Goal: Task Accomplishment & Management: Use online tool/utility

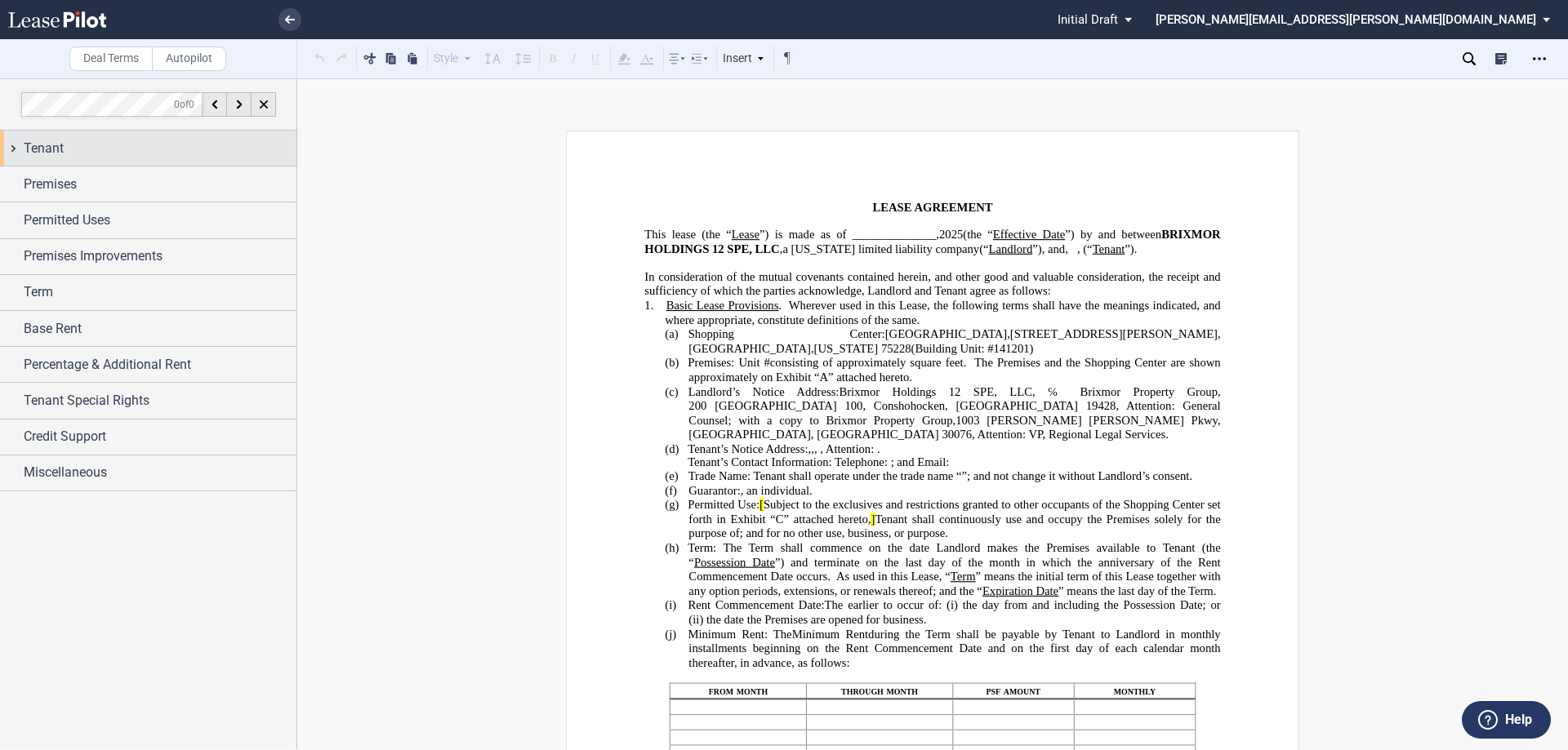
click at [11, 153] on div "Tenant" at bounding box center [148, 148] width 296 height 35
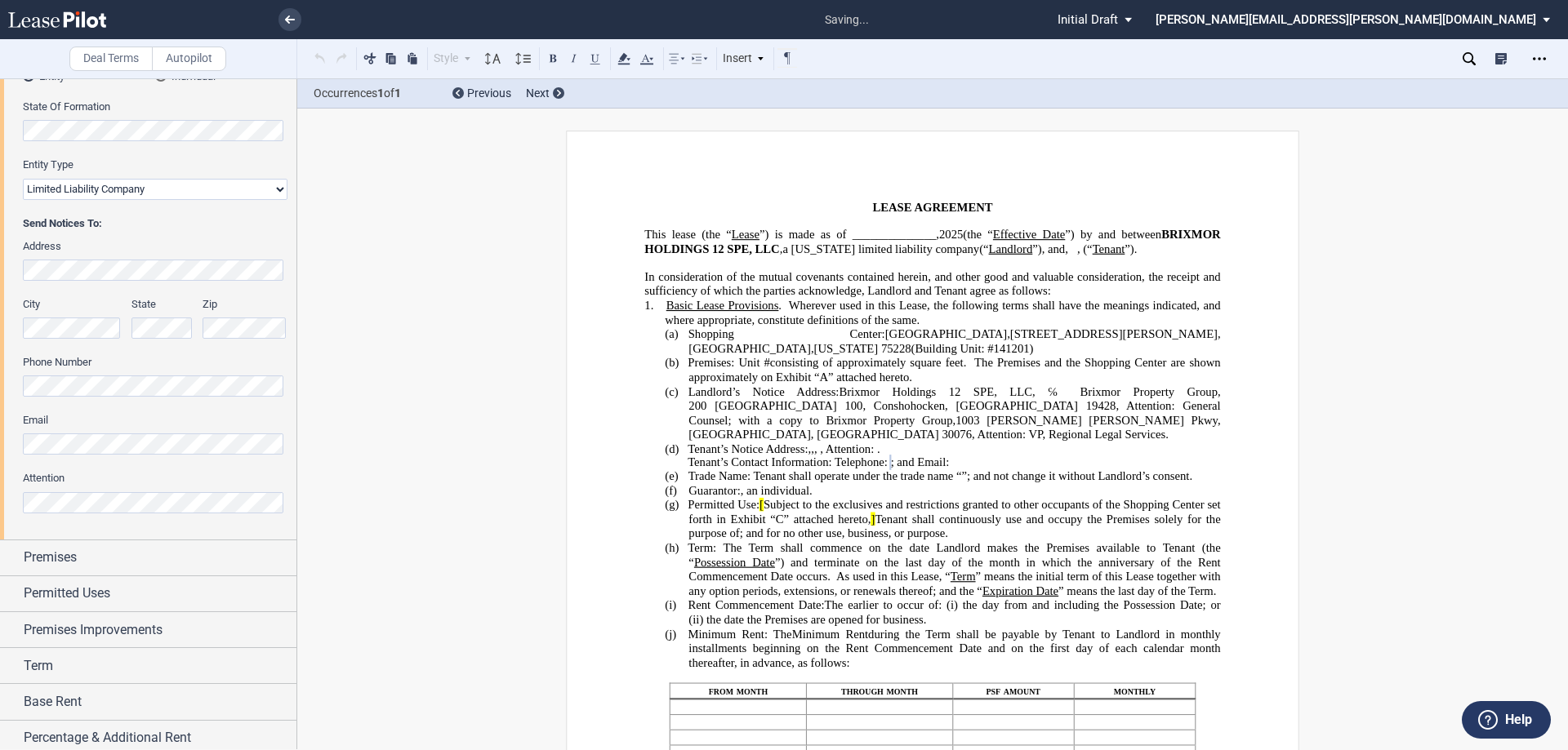
scroll to position [378, 0]
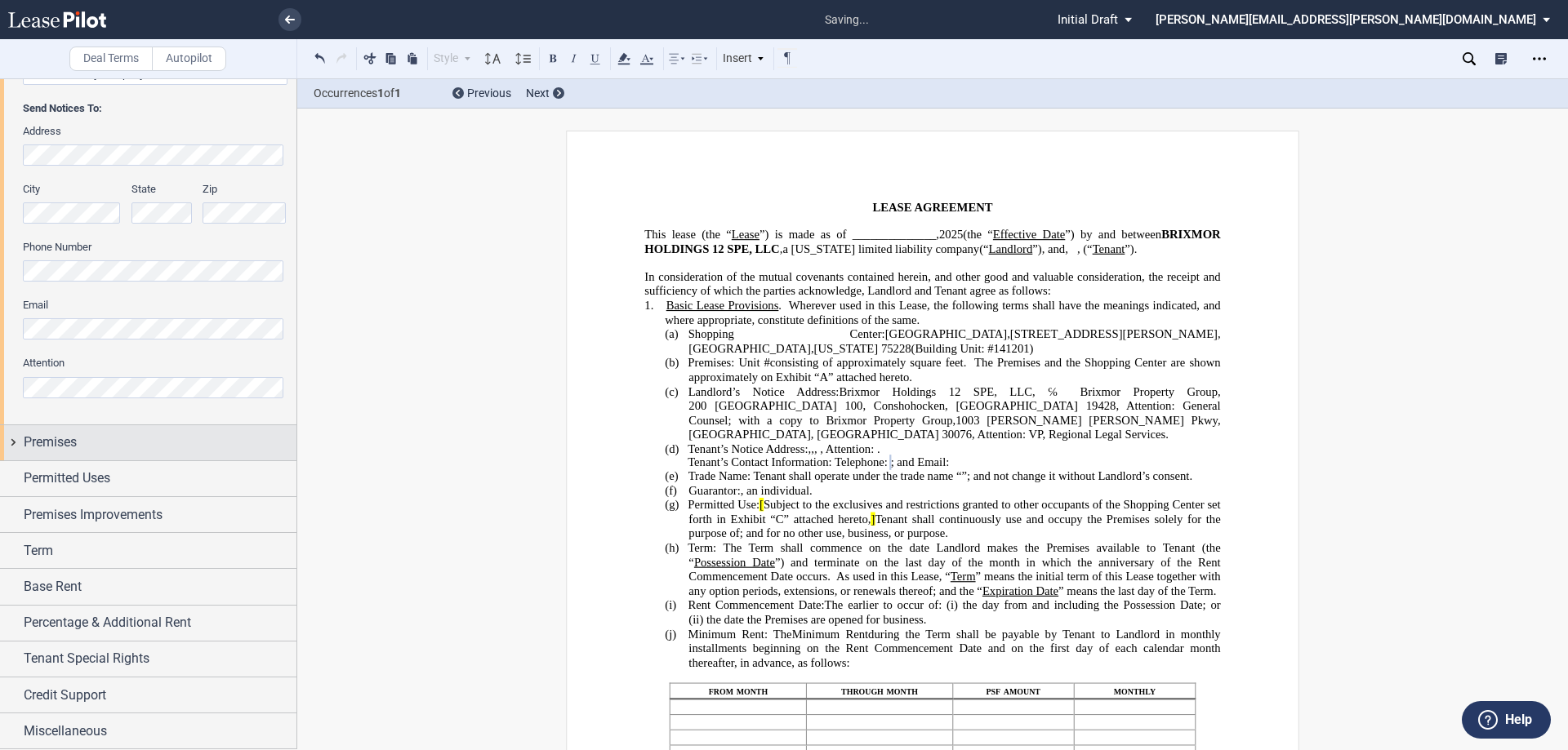
click at [12, 443] on div "Premises" at bounding box center [148, 443] width 296 height 35
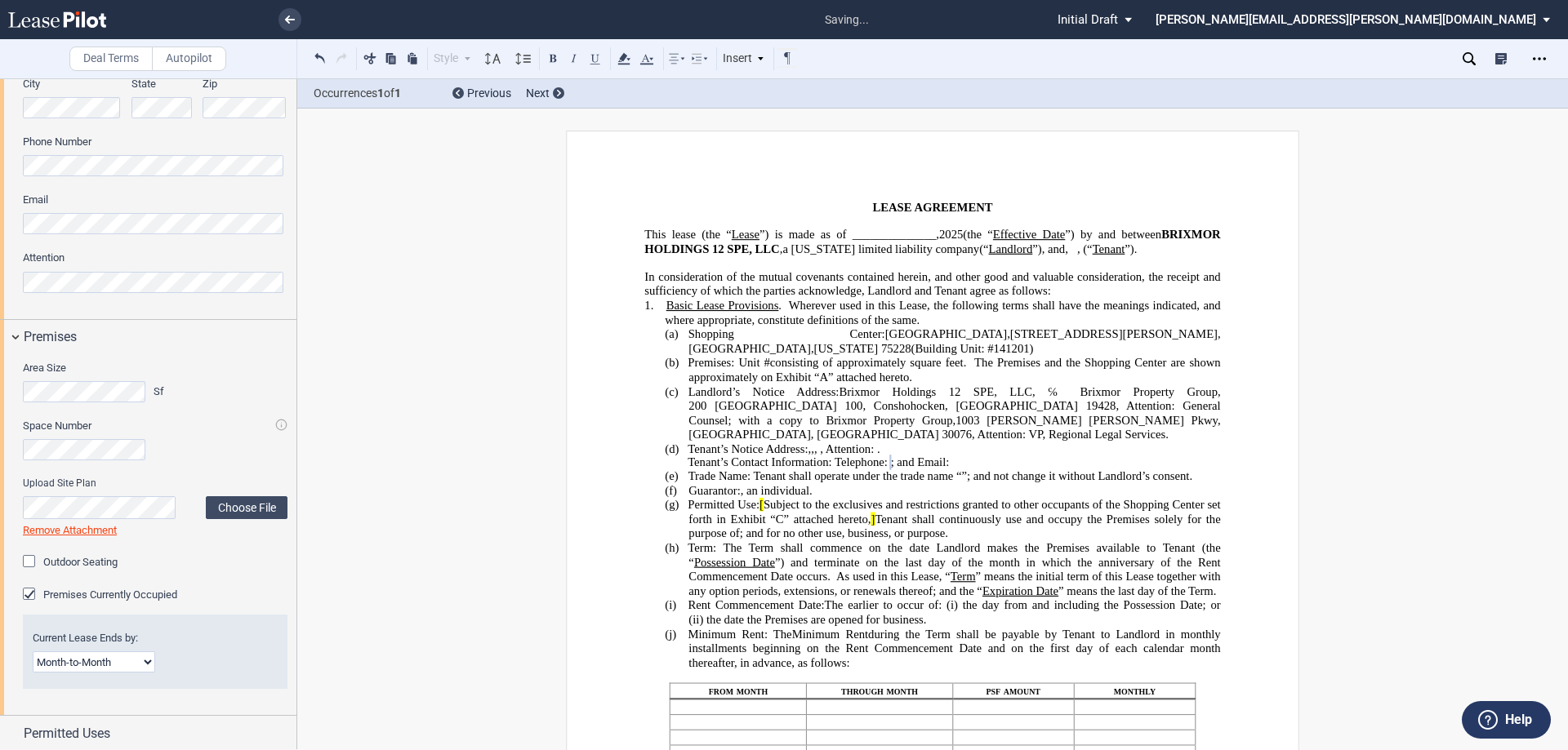
scroll to position [739, 0]
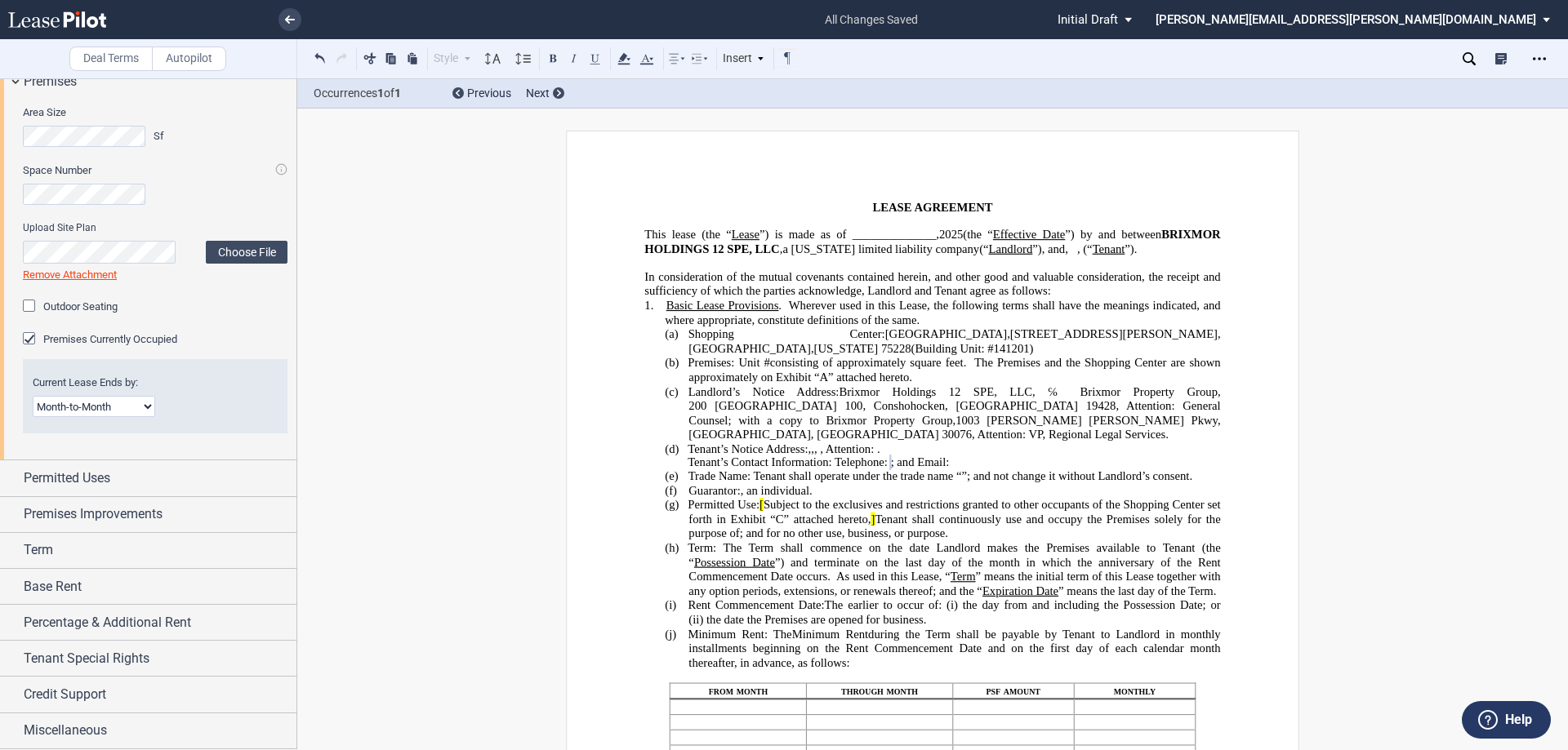
click at [144, 402] on select "Month-to-Month Early Termination Natural Expiration" at bounding box center [94, 406] width 122 height 22
click at [244, 385] on label "Current Lease Ends by:" at bounding box center [155, 382] width 245 height 15
click at [155, 396] on select "Month-to-Month Early Termination Natural Expiration" at bounding box center [94, 406] width 122 height 22
click at [93, 404] on select "Month-to-Month Early Termination Natural Expiration" at bounding box center [94, 406] width 122 height 22
select select "early termination"
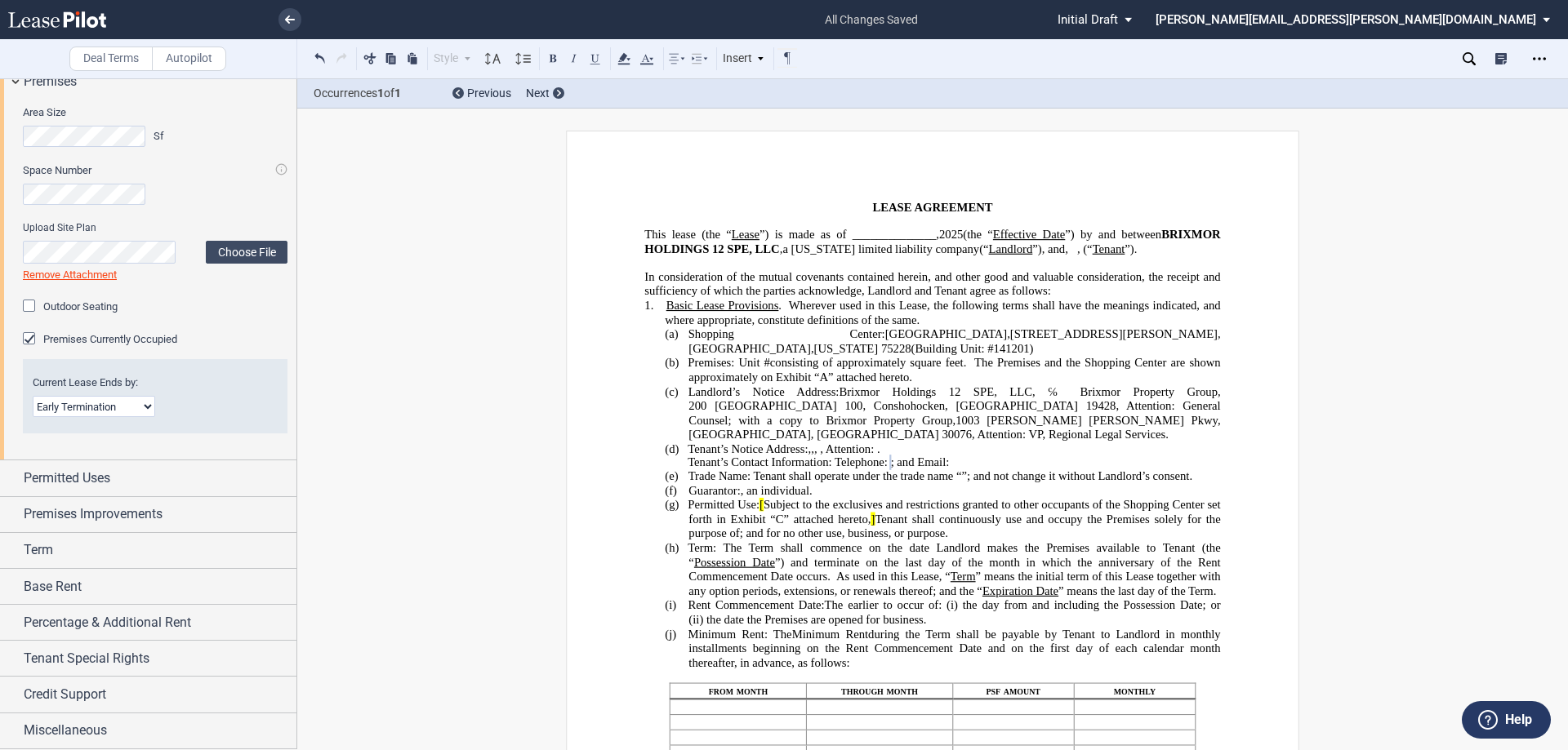
click at [33, 396] on select "Month-to-Month Early Termination Natural Expiration" at bounding box center [94, 406] width 122 height 22
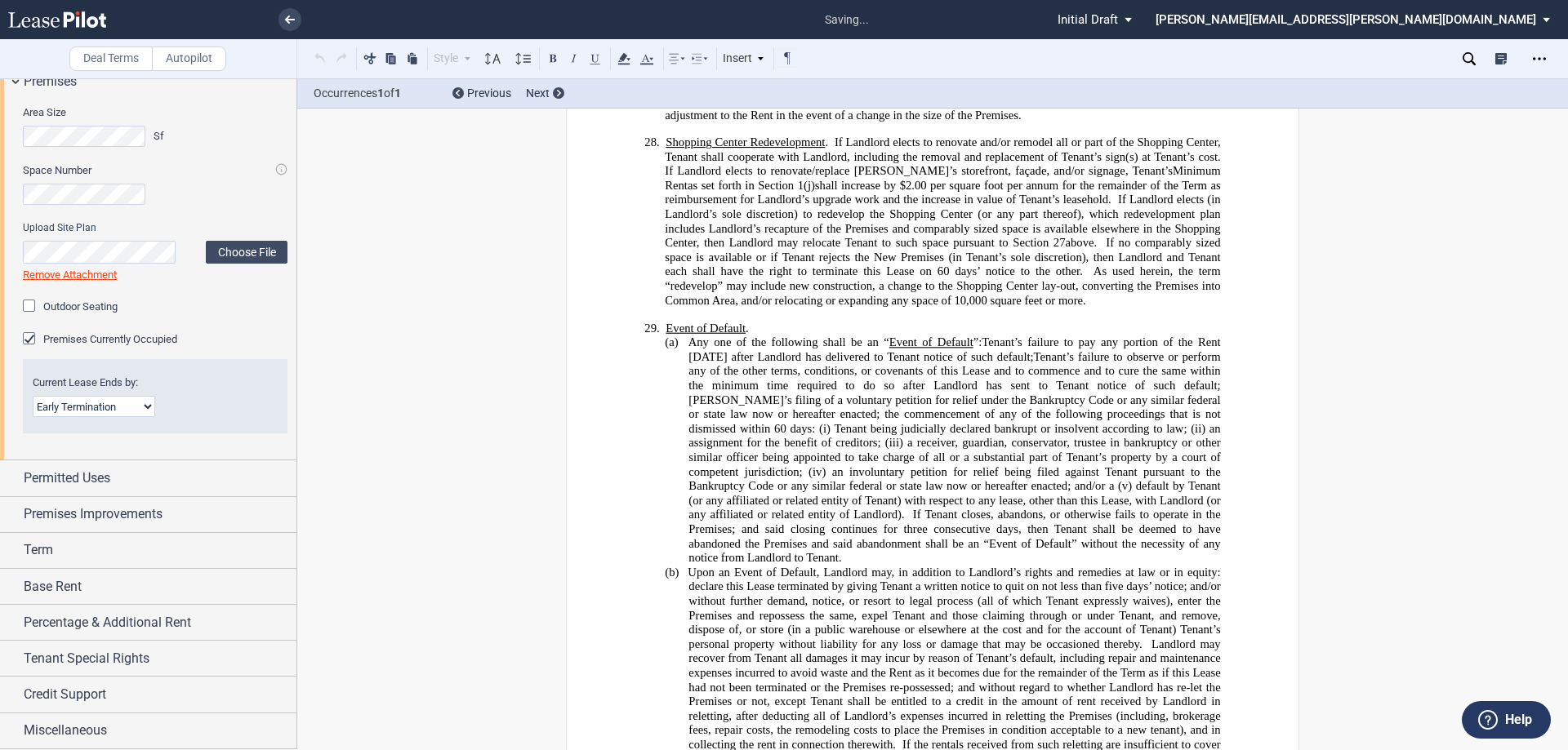
scroll to position [10728, 0]
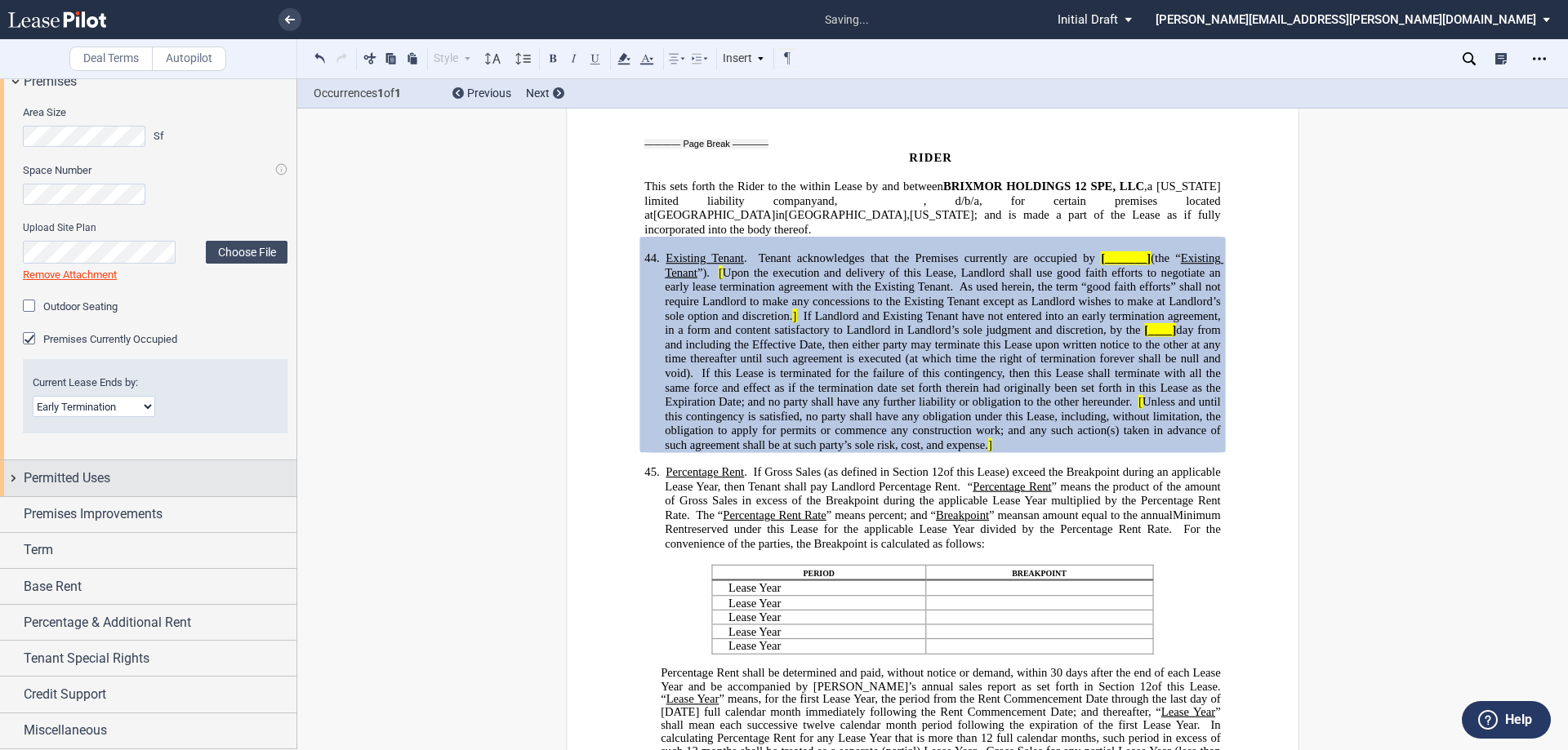
click at [13, 477] on div "Permitted Uses" at bounding box center [148, 478] width 296 height 35
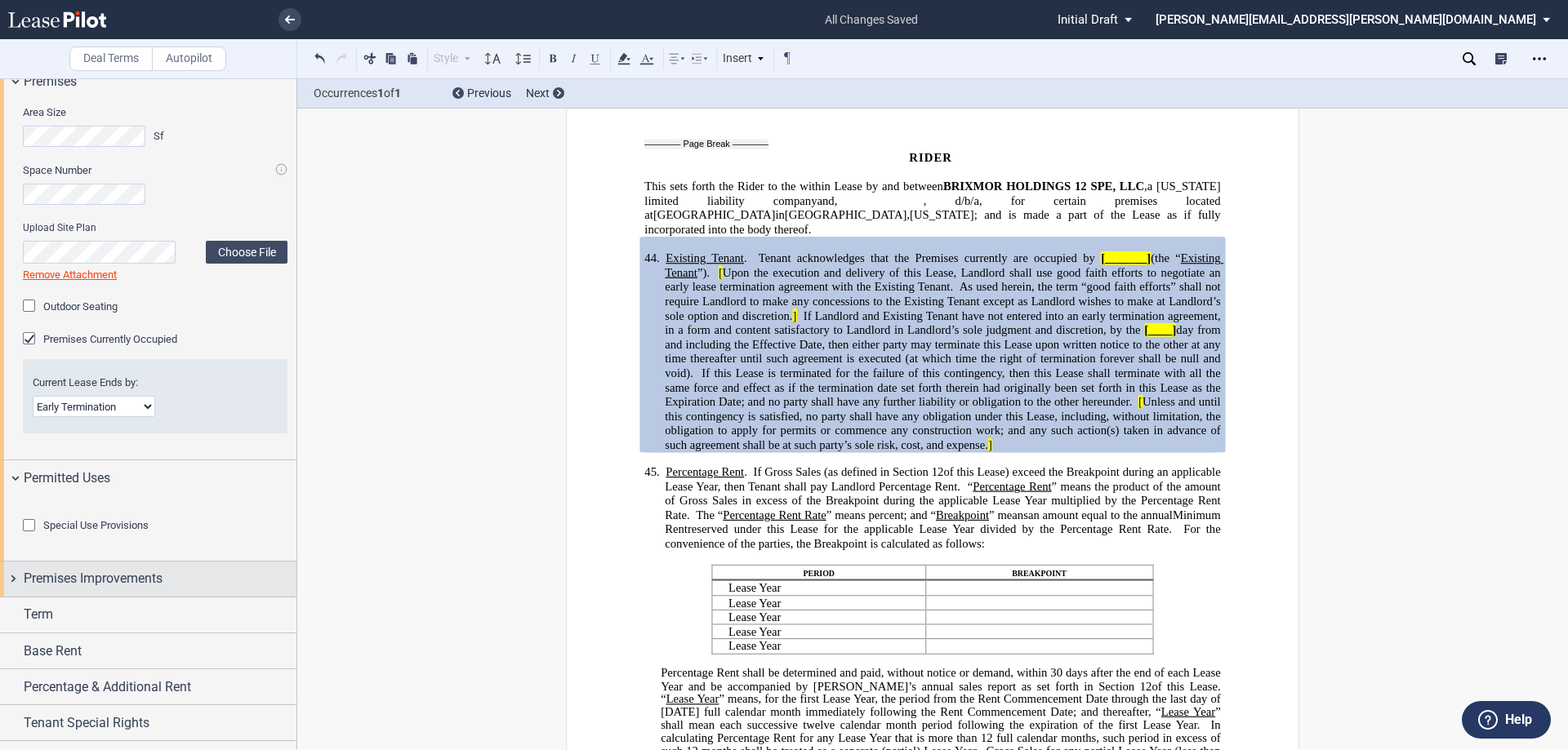
click at [11, 597] on div "Premises Improvements" at bounding box center [148, 579] width 296 height 35
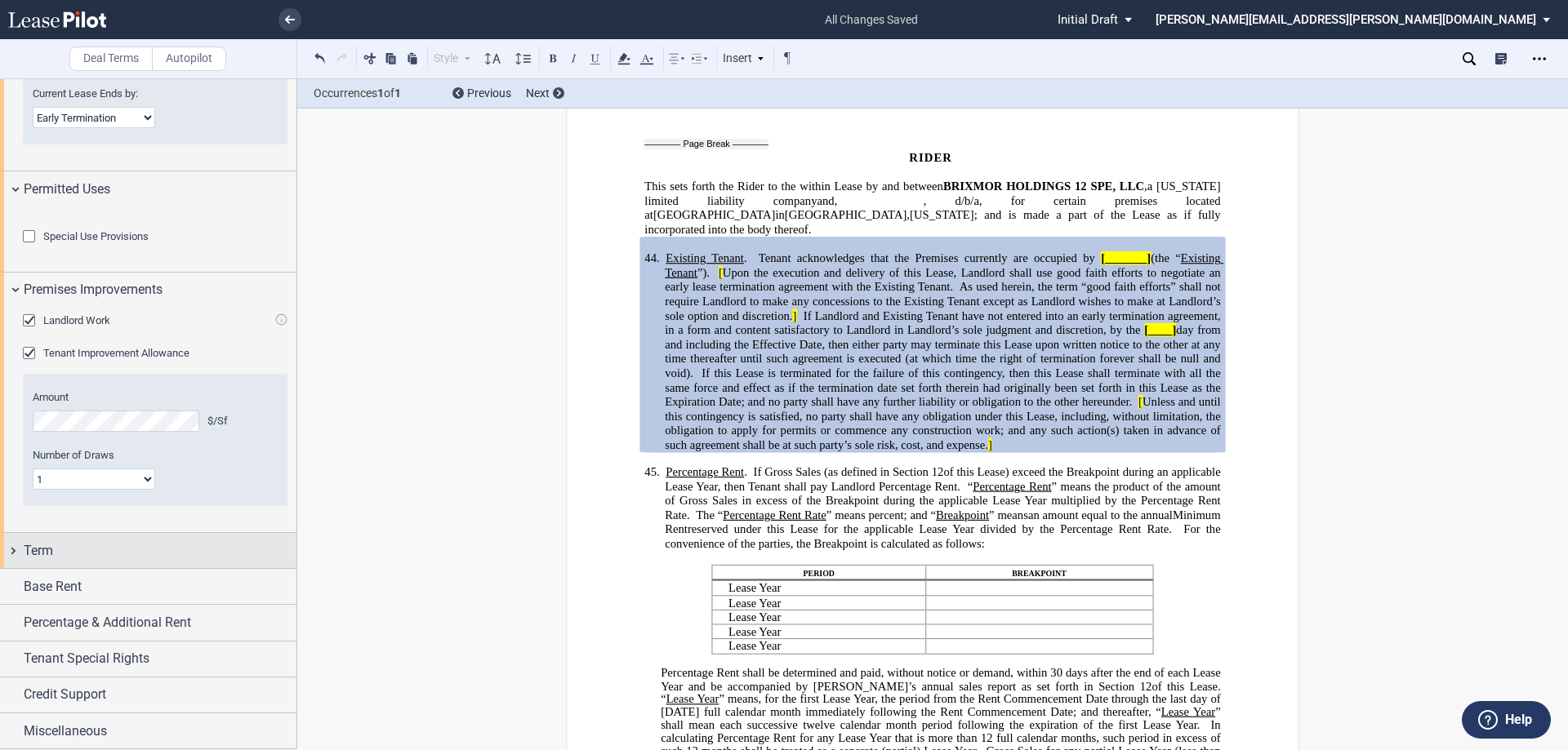
scroll to position [1118, 0]
click at [14, 551] on div "Term" at bounding box center [148, 550] width 296 height 35
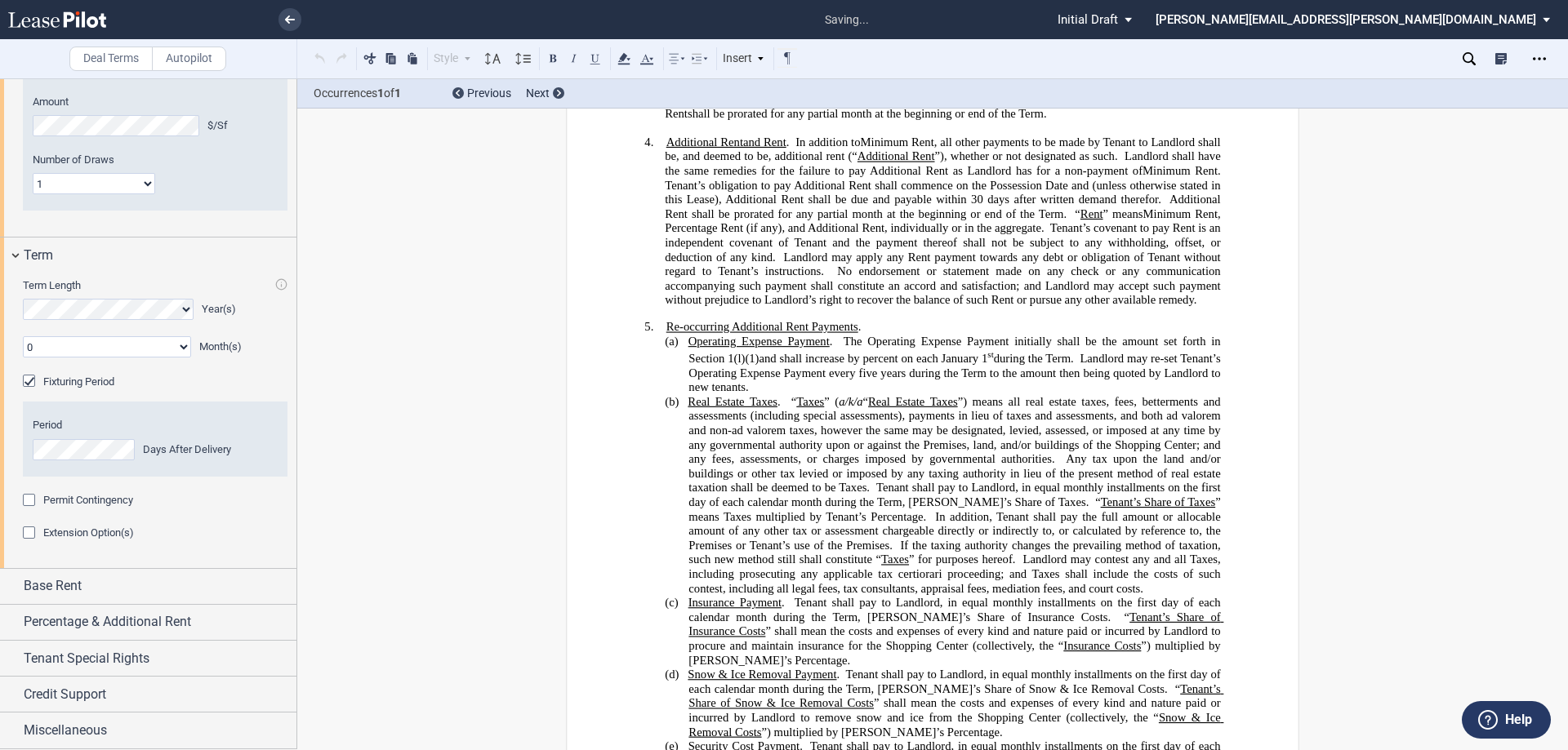
scroll to position [372, 0]
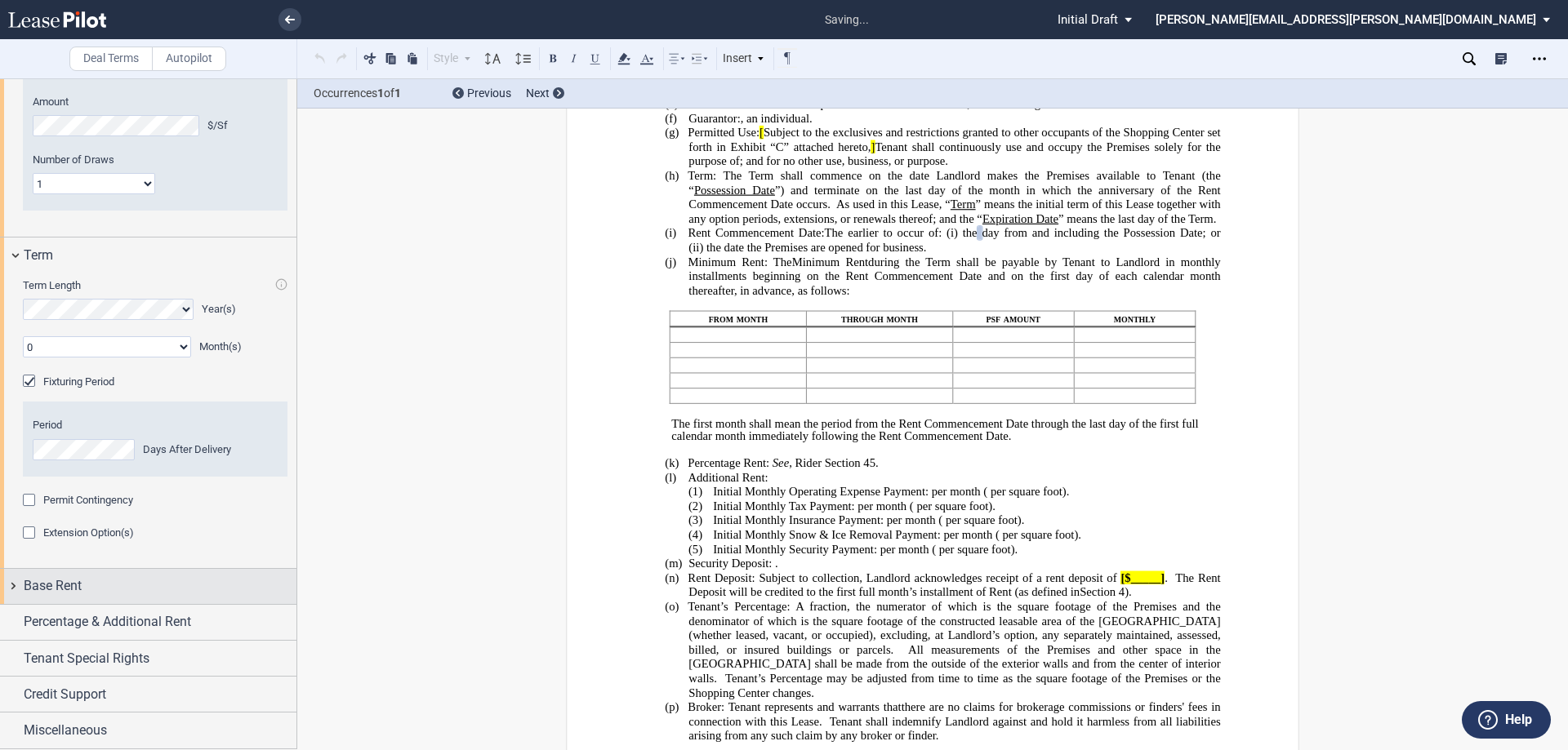
click at [11, 581] on div "Base Rent" at bounding box center [148, 586] width 296 height 35
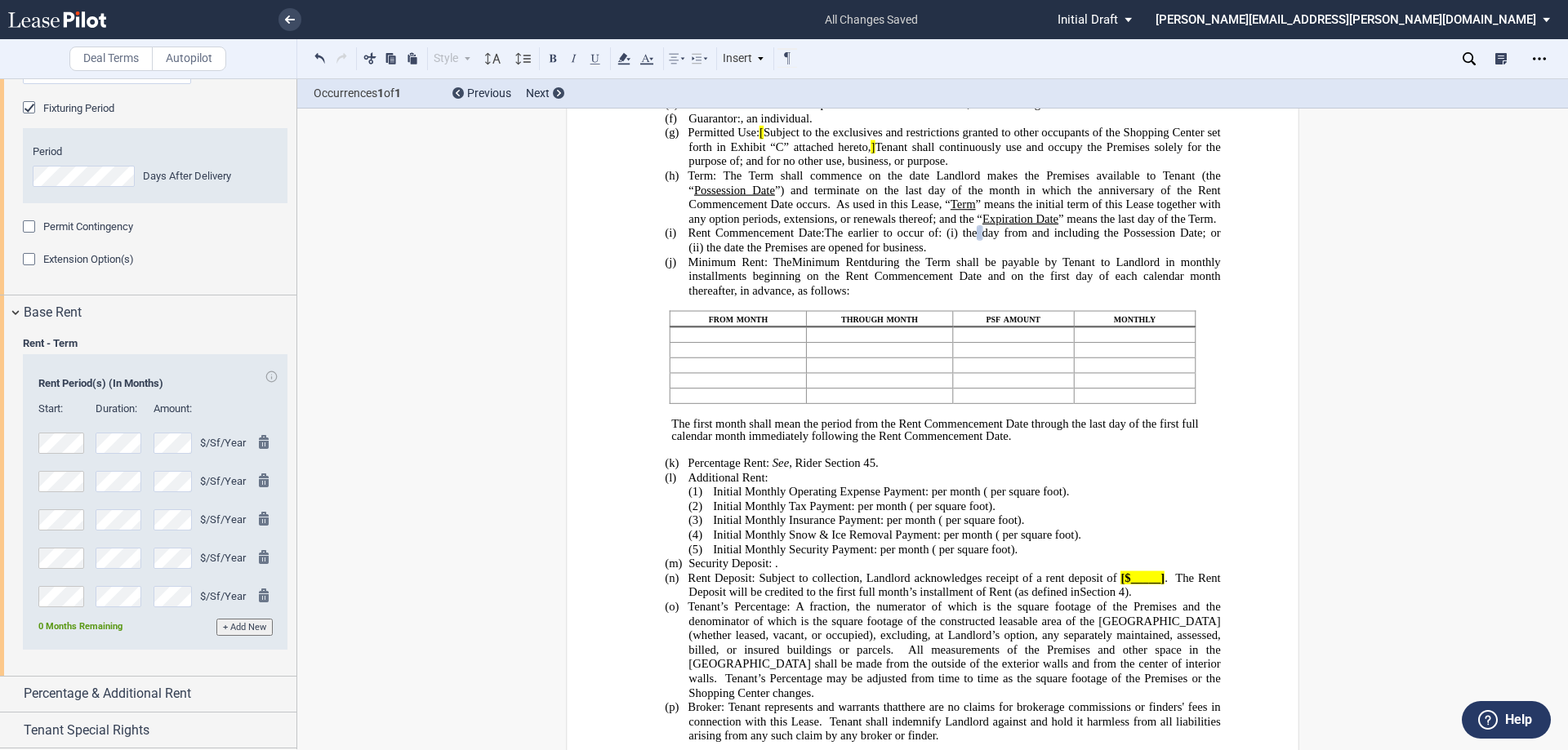
scroll to position [1759, 0]
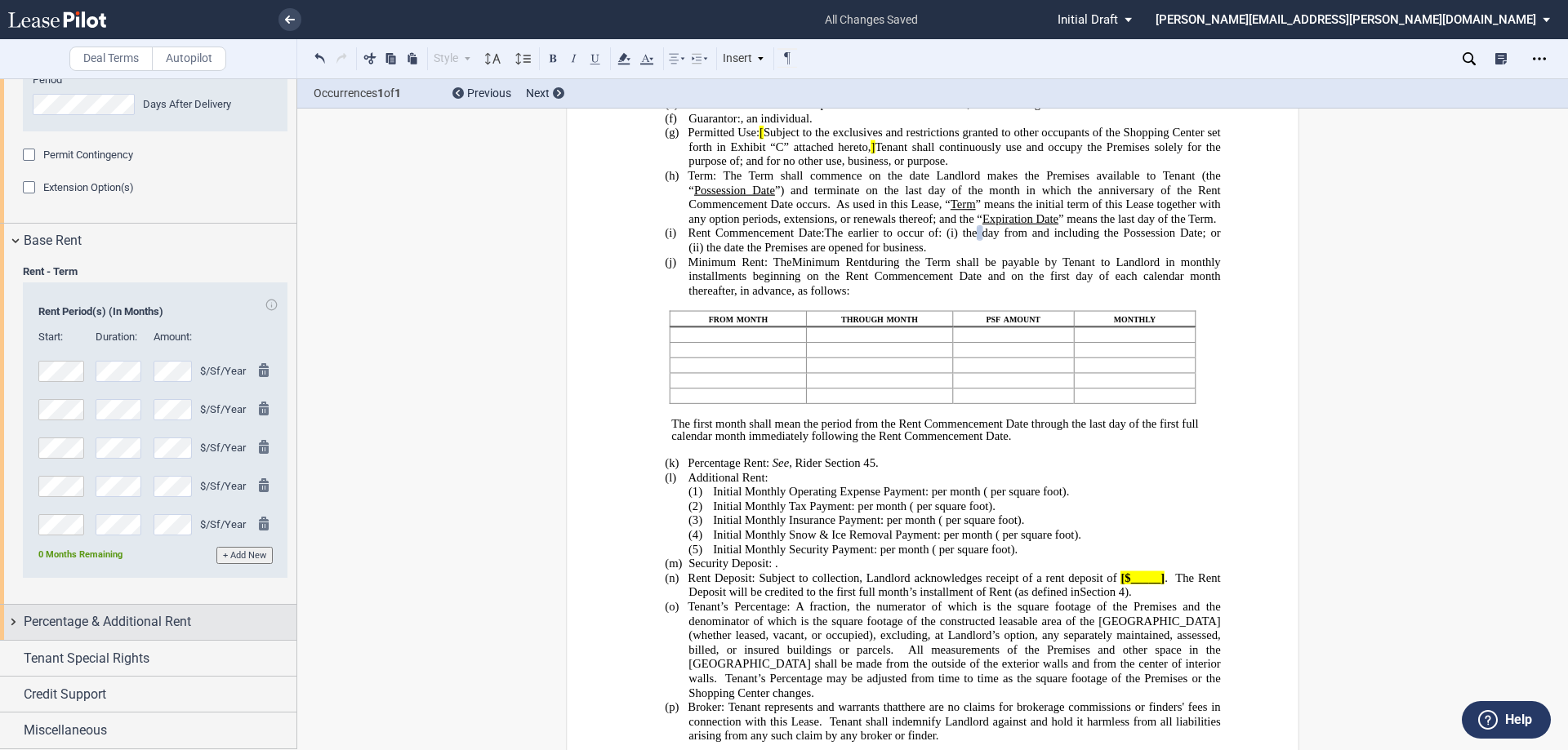
click at [12, 623] on div "Percentage & Additional Rent" at bounding box center [148, 623] width 296 height 35
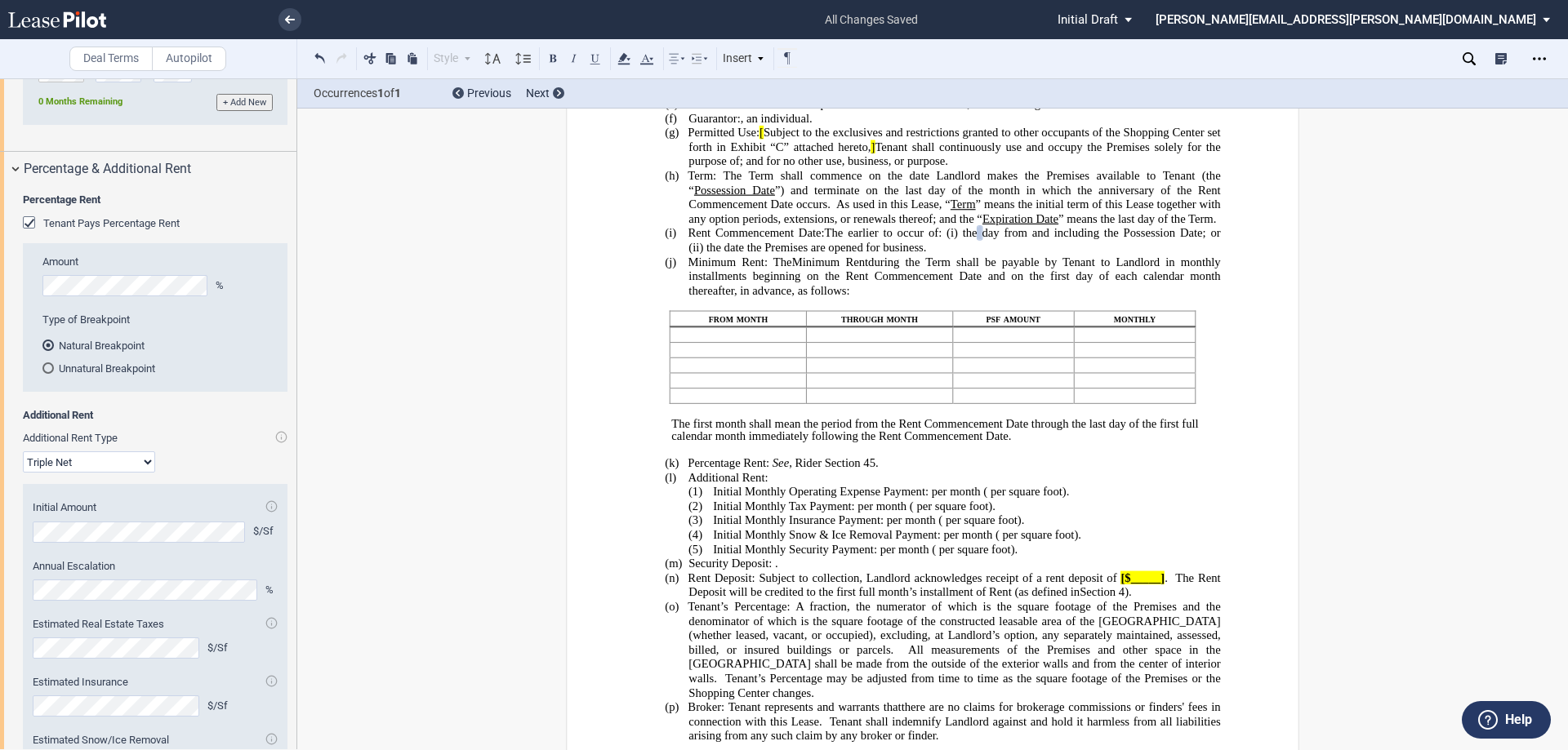
scroll to position [2167, 0]
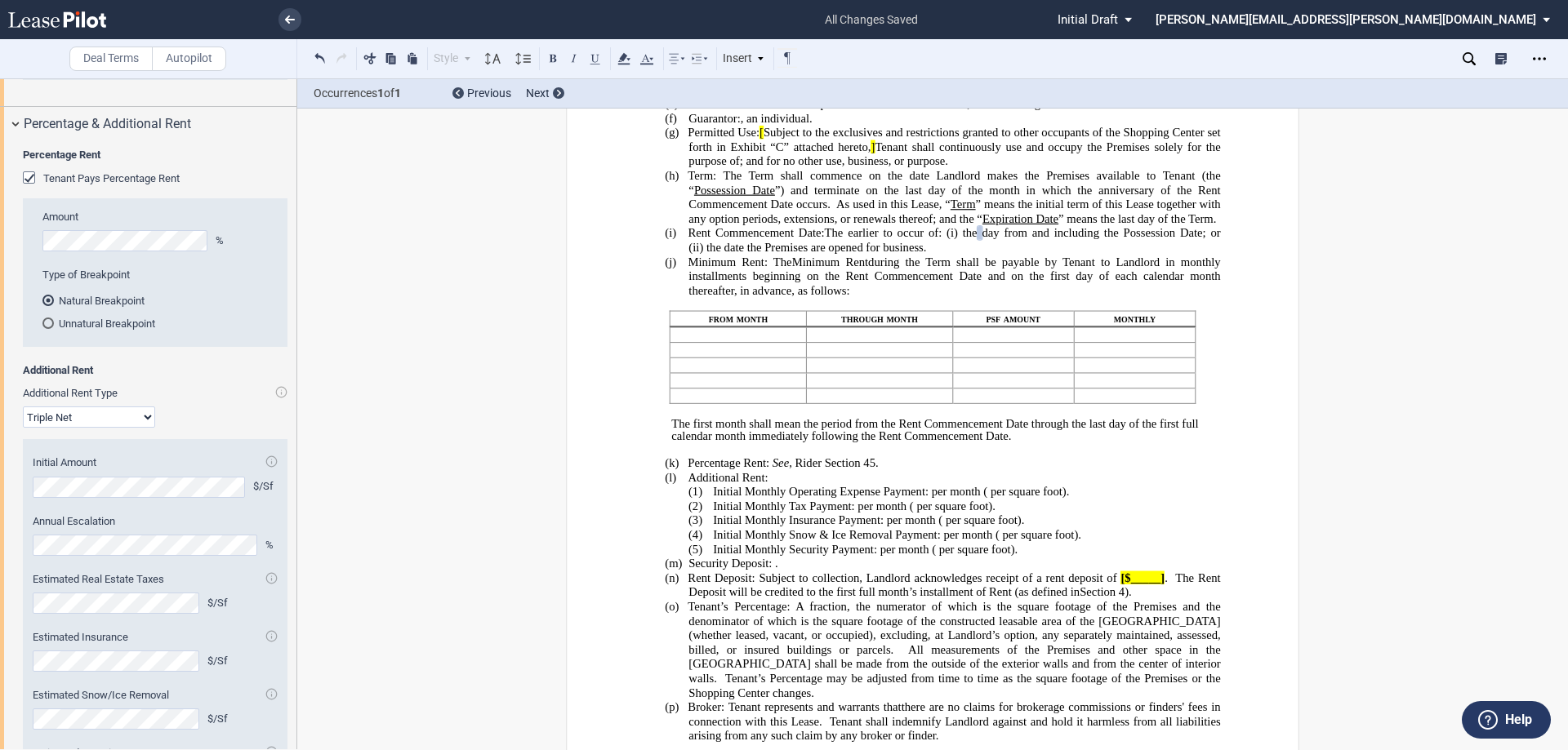
click at [31, 188] on div "Tenant Pays Percentage Rent" at bounding box center [31, 179] width 16 height 16
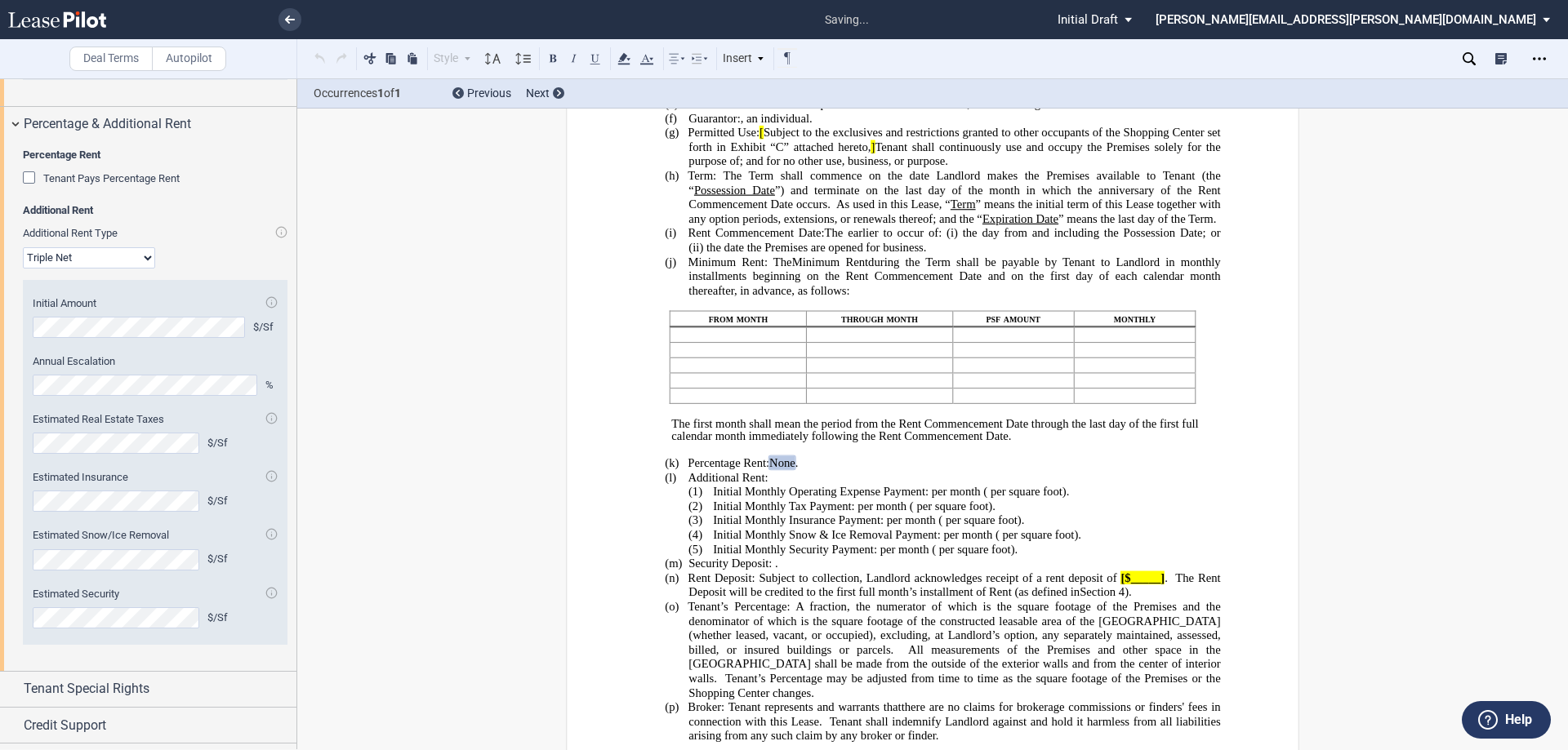
click at [144, 269] on select "Modified Gross Gross Triple Net" at bounding box center [90, 257] width 133 height 22
click at [23, 269] on select "Modified Gross Gross Triple Net" at bounding box center [90, 257] width 133 height 22
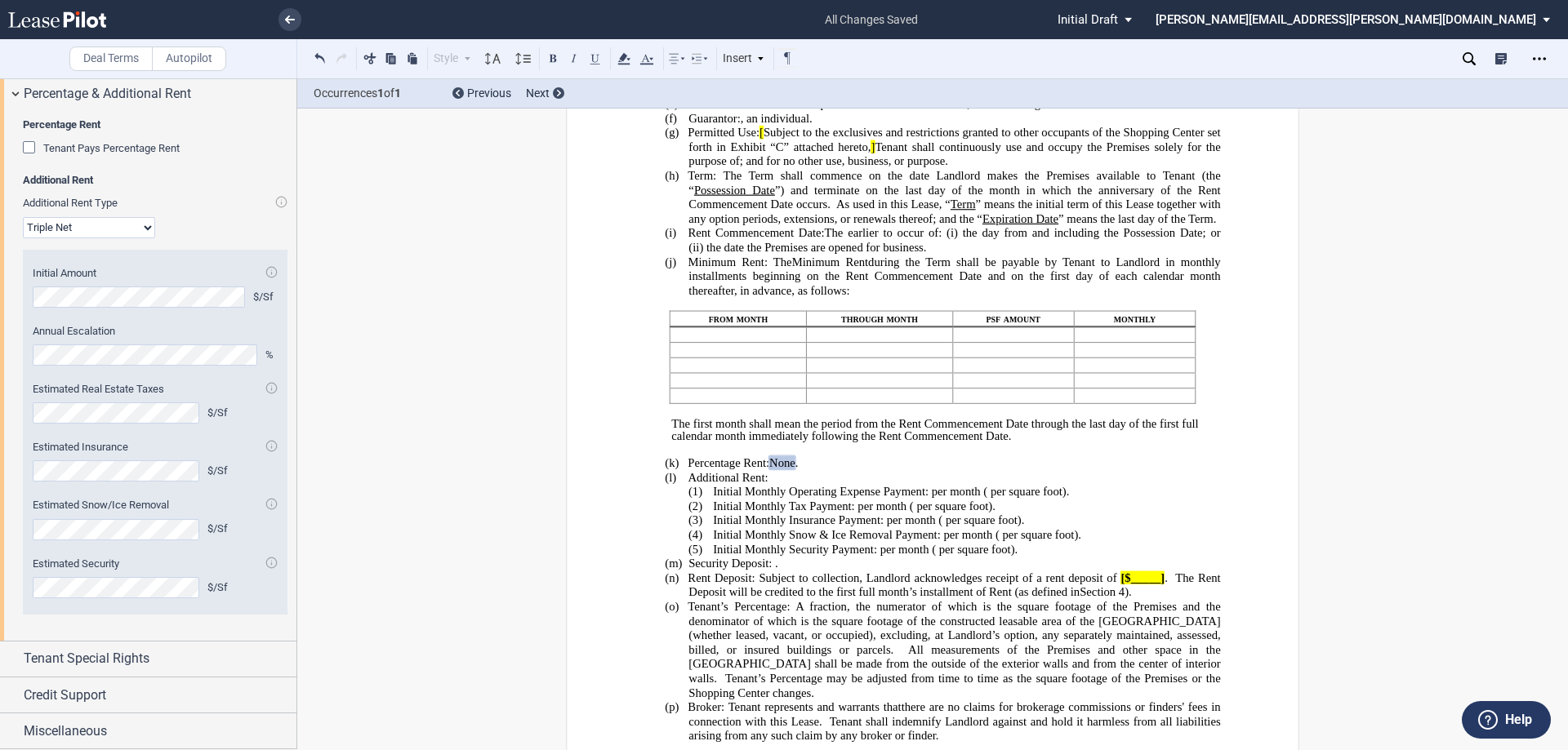
scroll to position [2288, 0]
click at [15, 658] on div "Tenant Special Rights" at bounding box center [148, 659] width 296 height 35
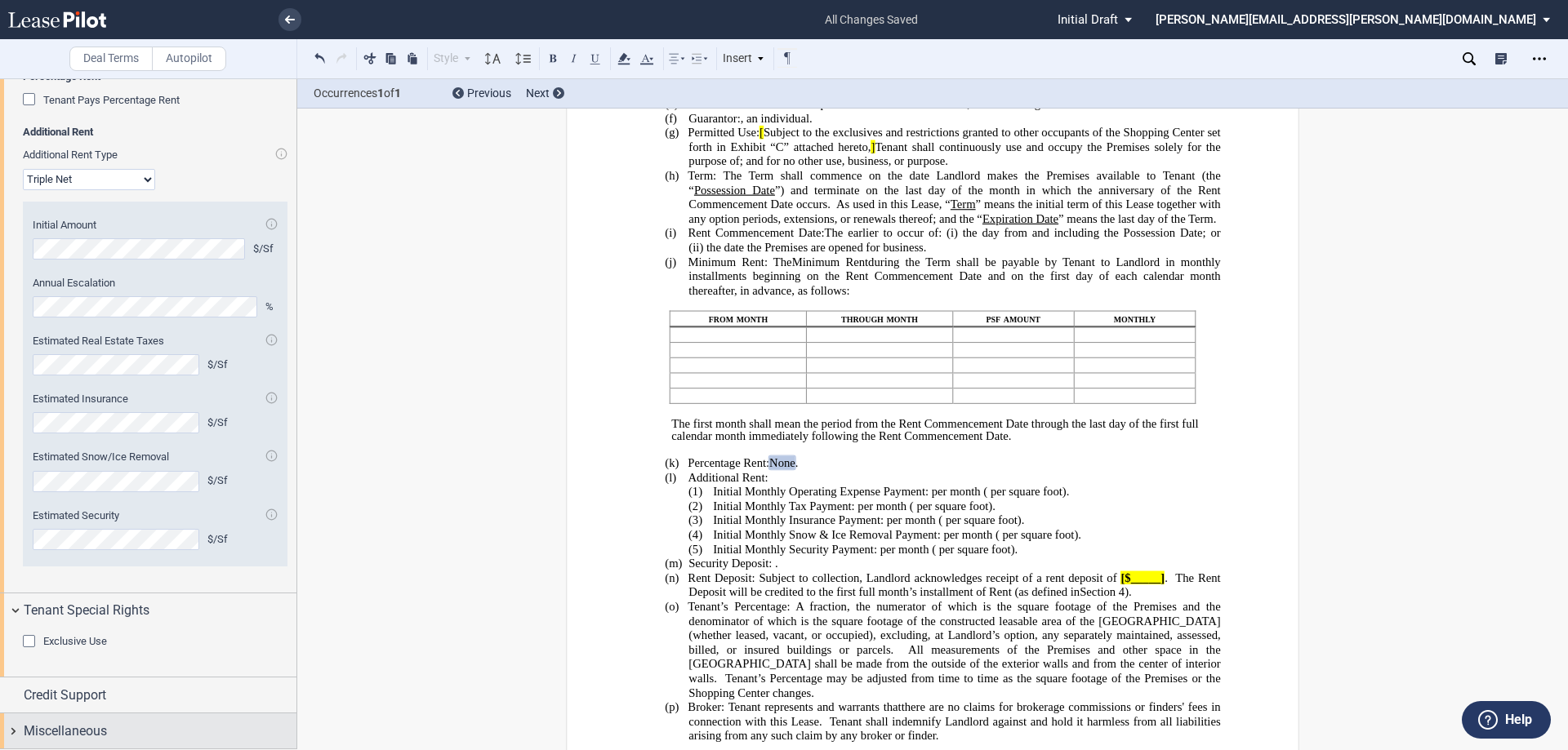
scroll to position [2336, 0]
click at [12, 693] on div "Credit Support" at bounding box center [148, 695] width 296 height 35
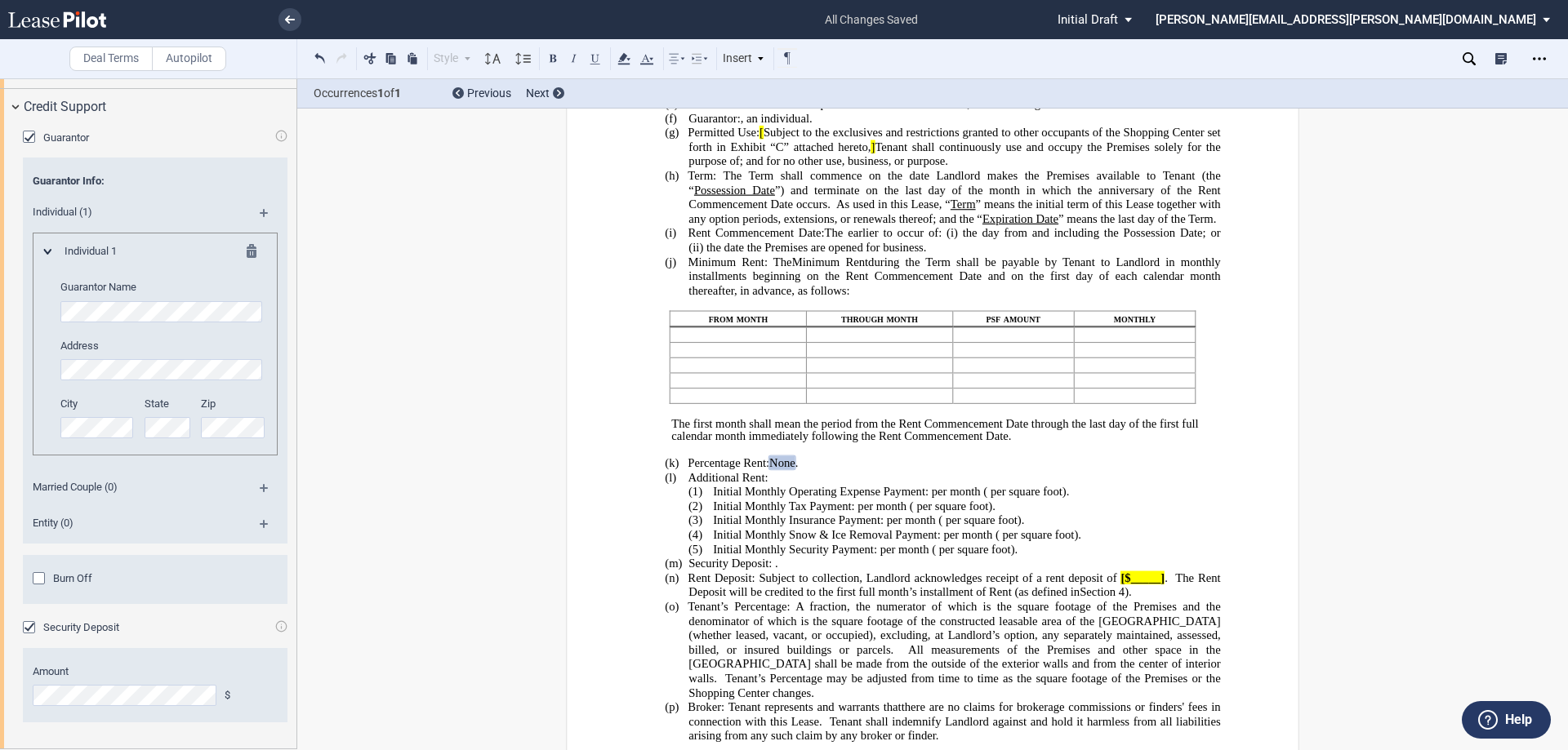
scroll to position [2960, 0]
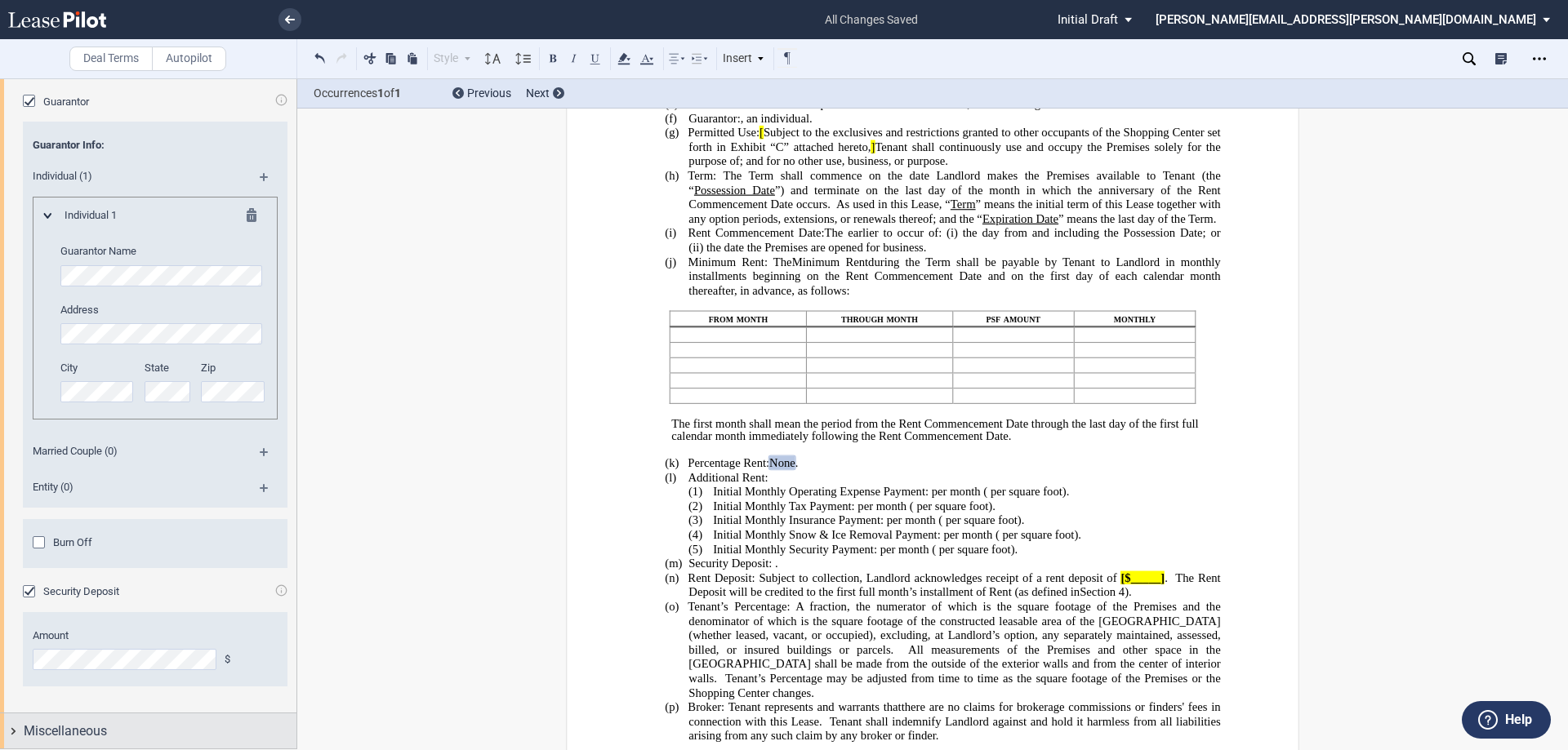
click at [12, 729] on div "Miscellaneous" at bounding box center [148, 731] width 296 height 35
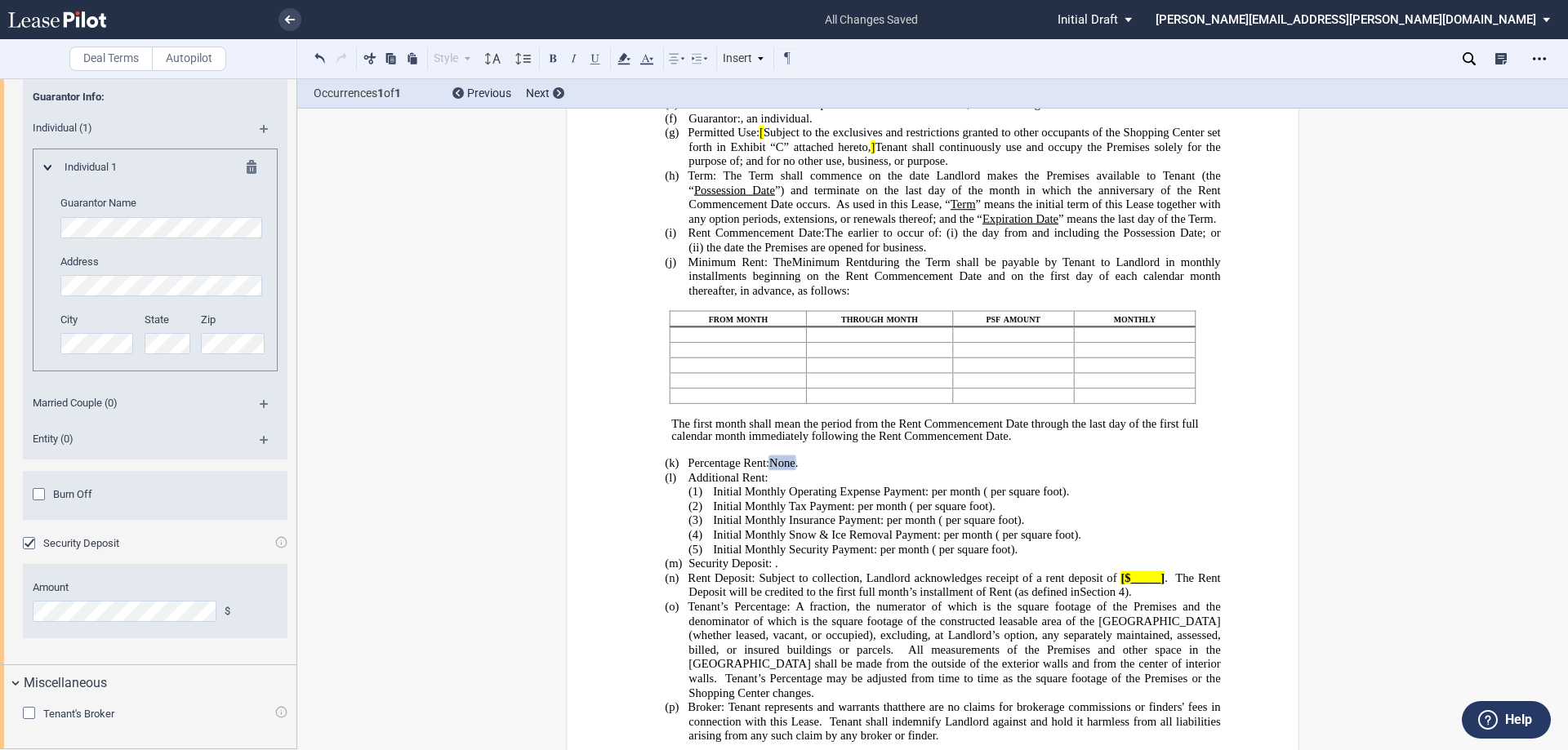
scroll to position [3008, 0]
click at [1545, 60] on icon "Open Lease options menu" at bounding box center [1539, 59] width 13 height 13
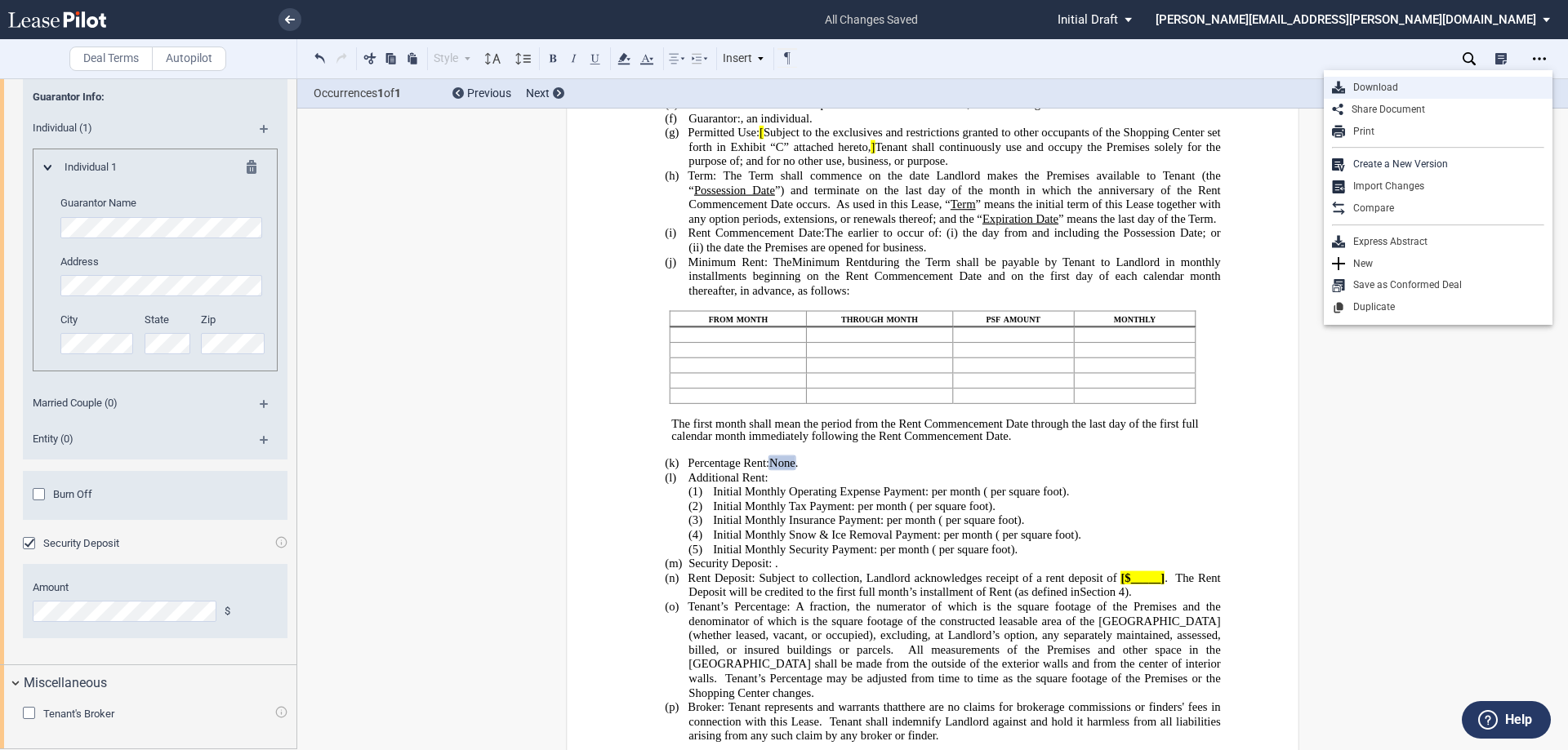
click at [1378, 84] on div "Download" at bounding box center [1444, 88] width 199 height 14
